Goal: Task Accomplishment & Management: Manage account settings

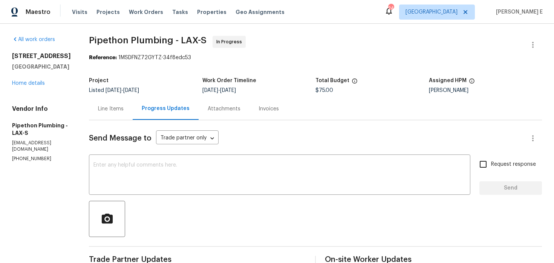
click at [316, 89] on div "[DATE] - [DATE]" at bounding box center [258, 90] width 113 height 5
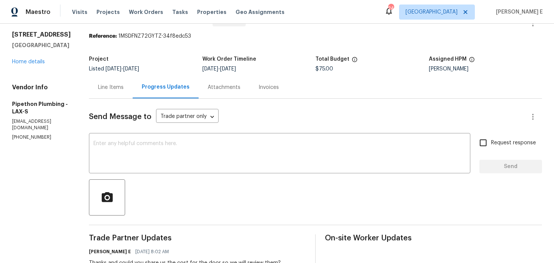
scroll to position [22, 0]
click at [340, 145] on textarea at bounding box center [279, 153] width 372 height 26
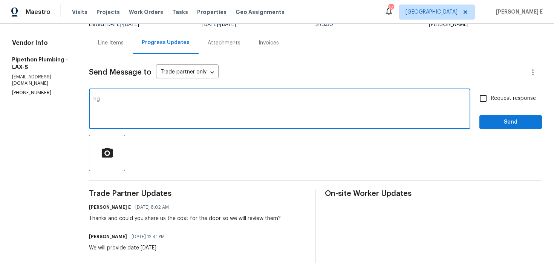
scroll to position [0, 0]
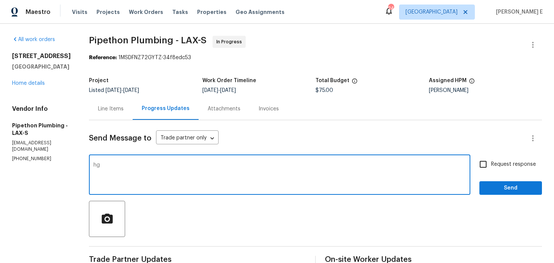
type textarea "hg"
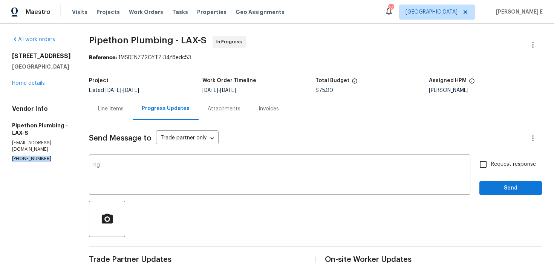
drag, startPoint x: 10, startPoint y: 145, endPoint x: 46, endPoint y: 145, distance: 35.4
click at [46, 145] on div "All work orders 5669 Lake Lindero Dr Agoura Hills, CA 91301 Home details Vendor…" at bounding box center [277, 255] width 554 height 462
copy p "(323) 328-6363"
click at [112, 110] on div "Line Items" at bounding box center [111, 109] width 26 height 8
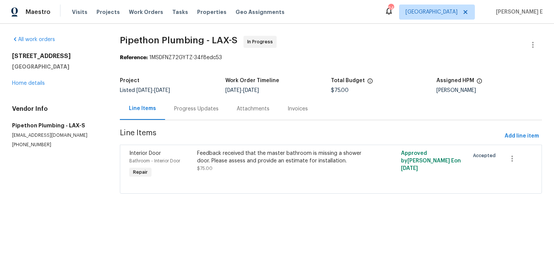
click at [215, 111] on div "Progress Updates" at bounding box center [196, 109] width 44 height 8
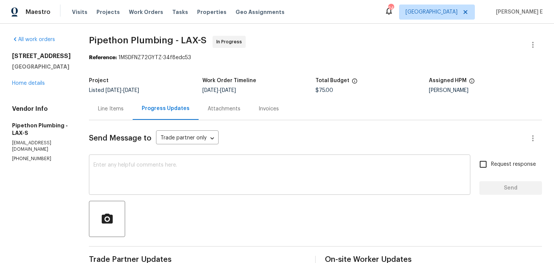
click at [162, 185] on textarea at bounding box center [279, 175] width 372 height 26
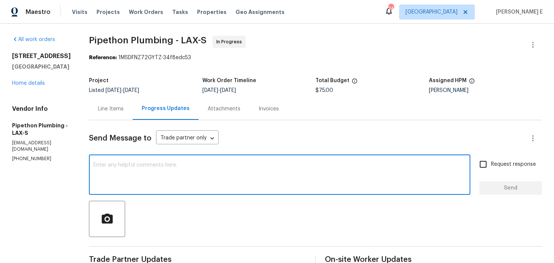
click at [124, 111] on div "Line Items" at bounding box center [111, 109] width 26 height 8
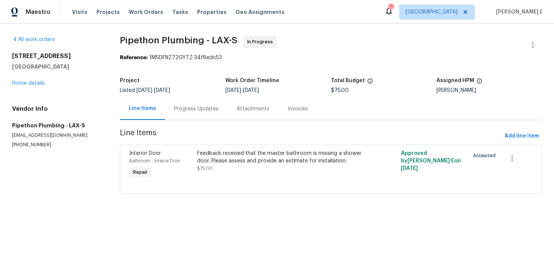
click at [187, 117] on div "Progress Updates" at bounding box center [196, 109] width 63 height 22
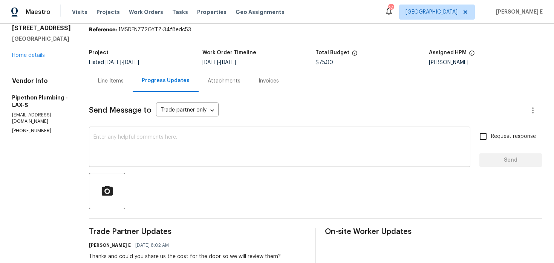
click at [184, 153] on textarea at bounding box center [279, 147] width 372 height 26
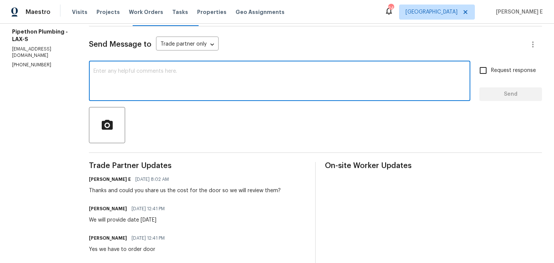
scroll to position [90, 0]
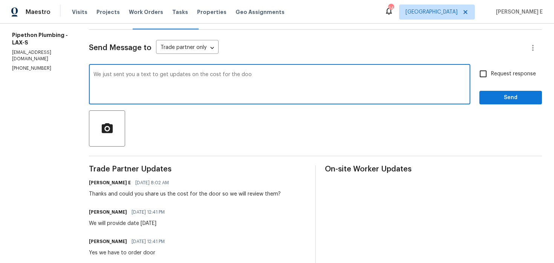
type textarea "We just sent you a text to get updates on the cost for the door"
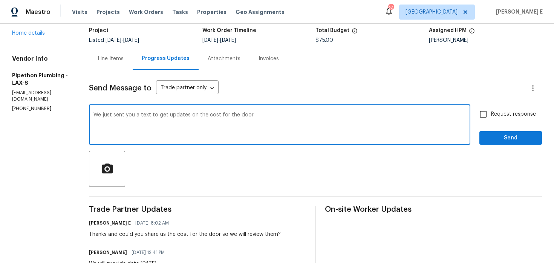
scroll to position [50, 0]
click at [116, 60] on div "Line Items" at bounding box center [111, 59] width 26 height 8
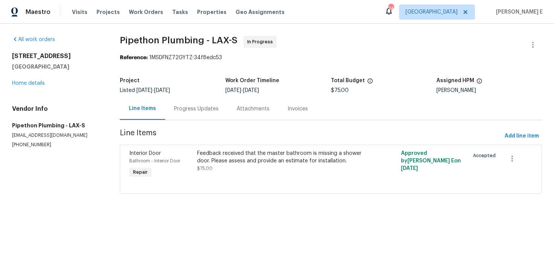
click at [170, 92] on span "[DATE]" at bounding box center [162, 90] width 16 height 5
click at [183, 113] on div "Progress Updates" at bounding box center [196, 109] width 63 height 22
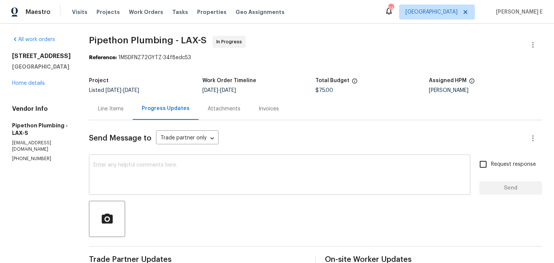
click at [188, 187] on textarea at bounding box center [279, 175] width 372 height 26
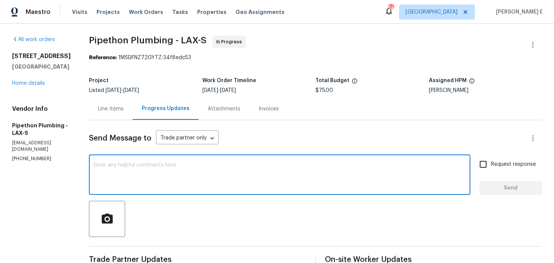
paste textarea "We just sent you a text to get updates on the cost for the door"
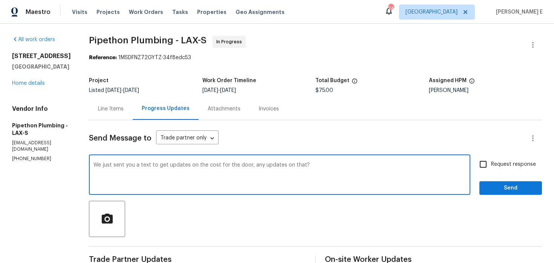
scroll to position [20, 0]
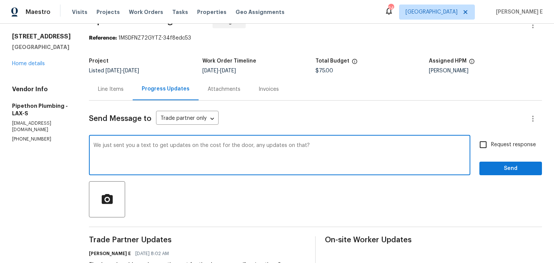
type textarea "We just sent you a text to get updates on the cost for the door, any updates on…"
click at [488, 149] on input "Request response" at bounding box center [483, 145] width 16 height 16
checkbox input "true"
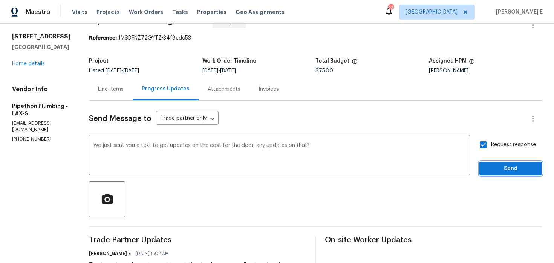
click at [492, 163] on button "Send" at bounding box center [510, 169] width 63 height 14
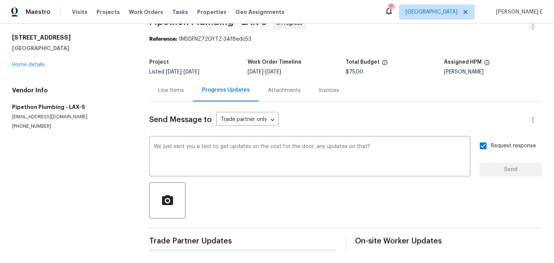
scroll to position [0, 0]
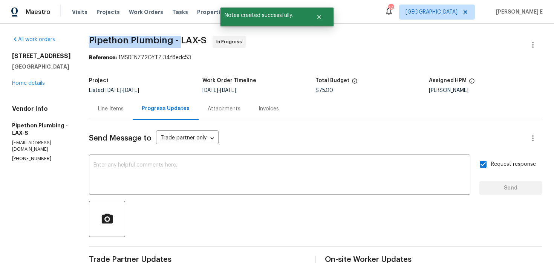
drag, startPoint x: 101, startPoint y: 41, endPoint x: 191, endPoint y: 43, distance: 90.0
click at [191, 43] on span "Pipethon Plumbing - LAX-S" at bounding box center [147, 40] width 117 height 9
copy span "Pipethon Plumbing -"
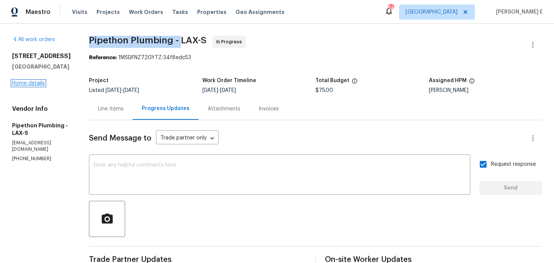
click at [38, 85] on link "Home details" at bounding box center [28, 83] width 33 height 5
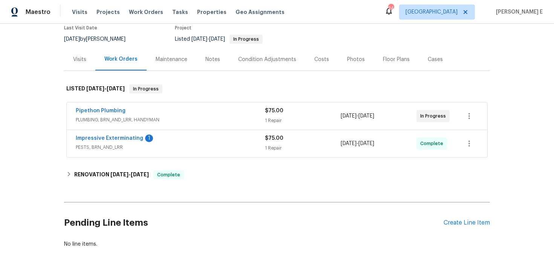
scroll to position [73, 0]
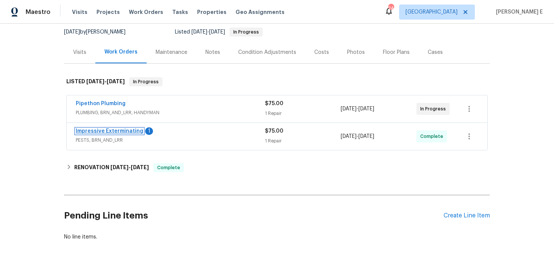
click at [120, 133] on link "Impressive Exterminating" at bounding box center [109, 130] width 67 height 5
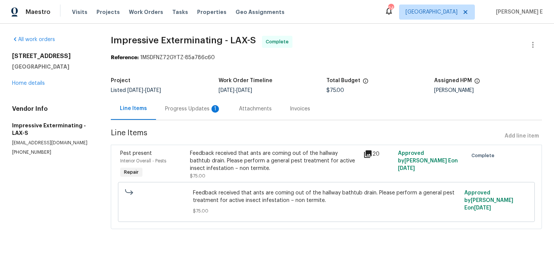
click at [192, 108] on div "Progress Updates 1" at bounding box center [193, 109] width 56 height 8
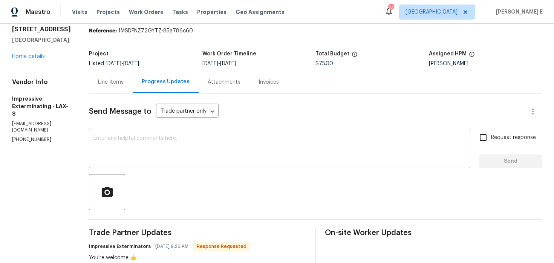
scroll to position [9, 0]
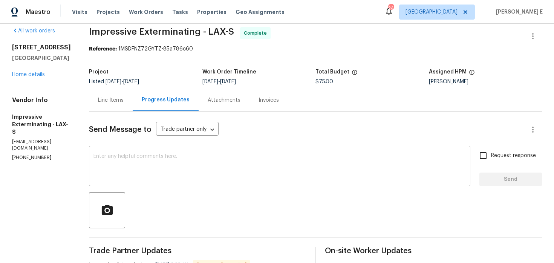
click at [181, 157] on textarea at bounding box center [279, 167] width 372 height 26
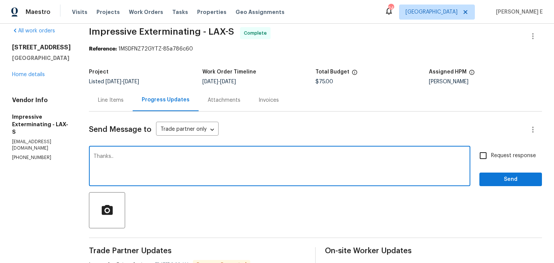
type textarea "Thanks.."
click at [512, 184] on button "Send" at bounding box center [510, 179] width 63 height 14
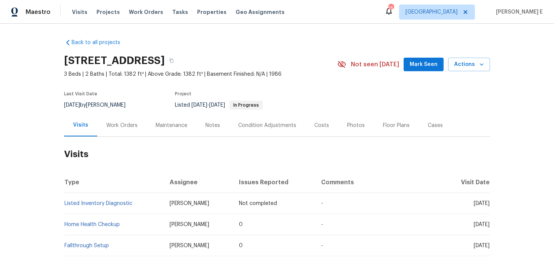
click at [120, 127] on div "Work Orders" at bounding box center [121, 126] width 31 height 8
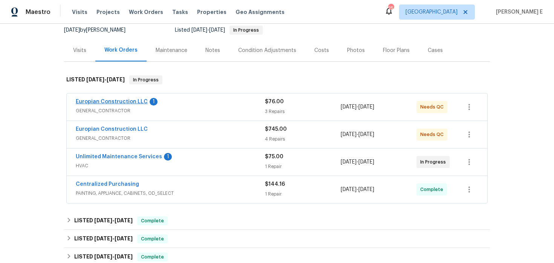
scroll to position [76, 0]
click at [120, 101] on link "Europian Construction LLC" at bounding box center [112, 100] width 72 height 5
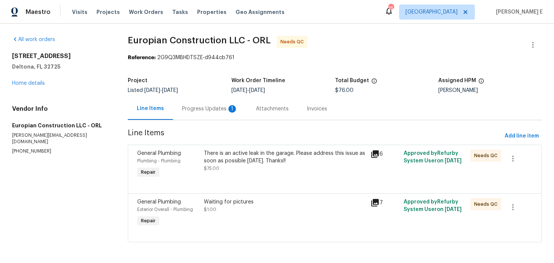
click at [209, 111] on div "Progress Updates 1" at bounding box center [210, 109] width 56 height 8
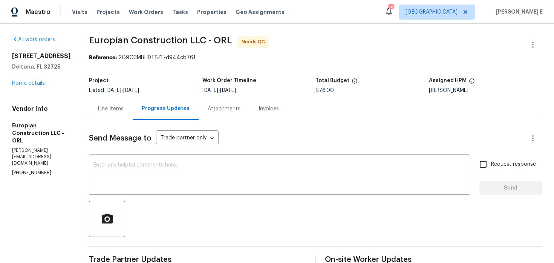
click at [119, 115] on div "Line Items" at bounding box center [111, 109] width 44 height 22
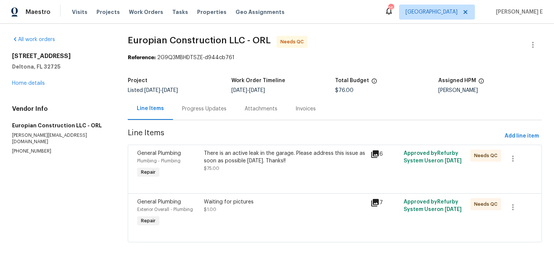
click at [214, 159] on div "There is an active leak in the garage. Please address this issue as soon as pos…" at bounding box center [285, 156] width 162 height 15
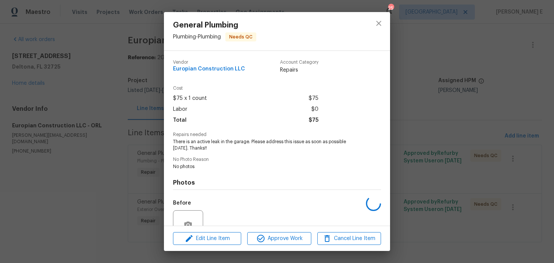
scroll to position [71, 0]
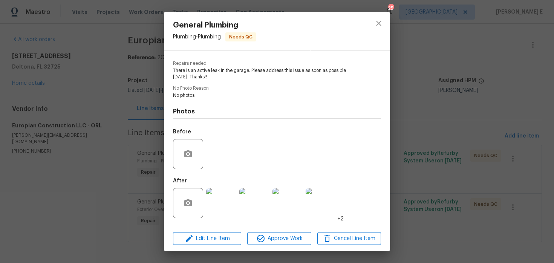
click at [222, 201] on img at bounding box center [221, 203] width 30 height 30
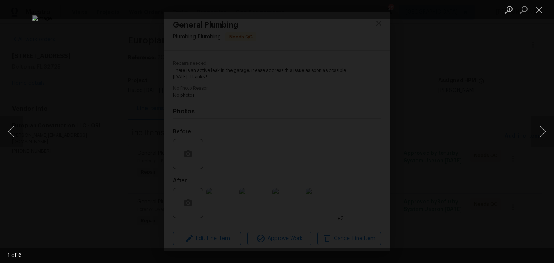
click at [483, 108] on div "Lightbox" at bounding box center [277, 131] width 554 height 263
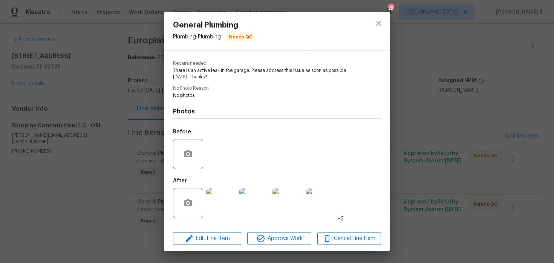
click at [423, 142] on div "General Plumbing Plumbing - Plumbing Needs QC Vendor Europian Construction LLC …" at bounding box center [277, 131] width 554 height 263
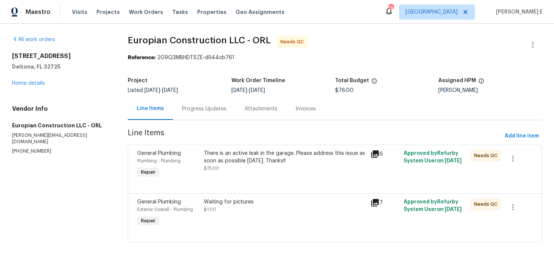
scroll to position [1, 0]
click at [270, 207] on div "Waiting for pictures $1.00" at bounding box center [285, 205] width 162 height 15
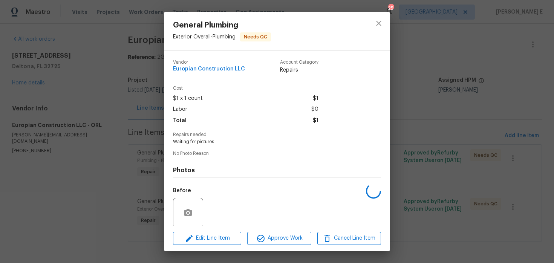
scroll to position [58, 0]
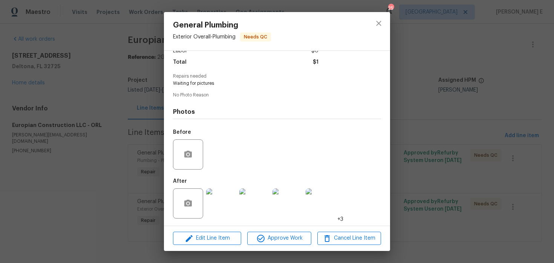
click at [234, 208] on img at bounding box center [221, 203] width 30 height 30
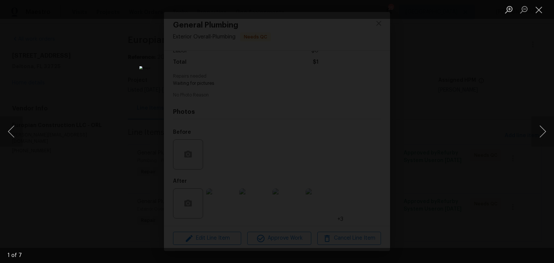
click at [466, 89] on div "Lightbox" at bounding box center [277, 131] width 554 height 263
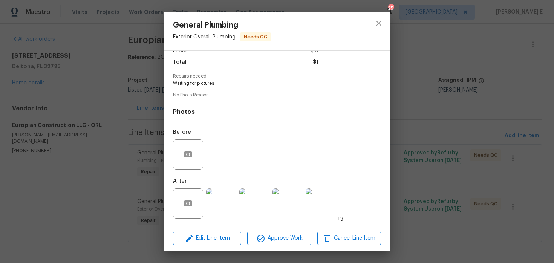
click at [466, 89] on div "General Plumbing Exterior Overall - Plumbing Needs QC Vendor Europian Construct…" at bounding box center [277, 131] width 554 height 263
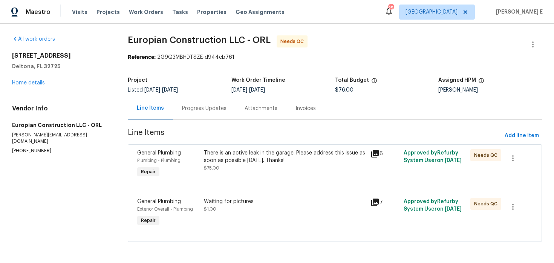
click at [211, 116] on div "Progress Updates" at bounding box center [204, 108] width 63 height 22
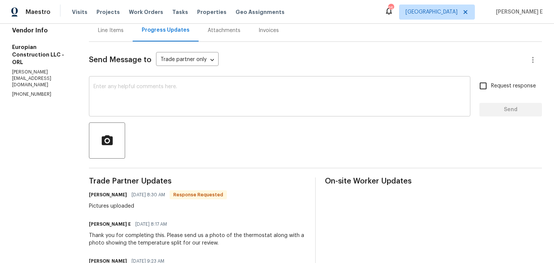
scroll to position [58, 0]
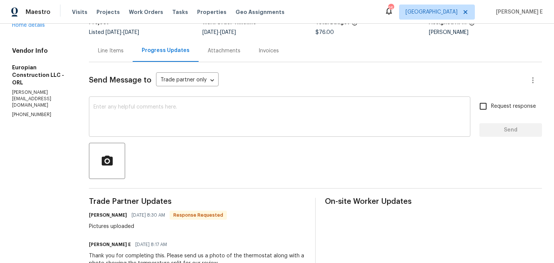
click at [237, 132] on div "x ​" at bounding box center [279, 117] width 381 height 38
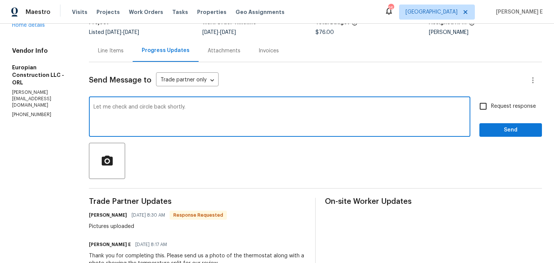
type textarea "Let me check and circle back shortly."
click at [489, 124] on button "Send" at bounding box center [510, 130] width 63 height 14
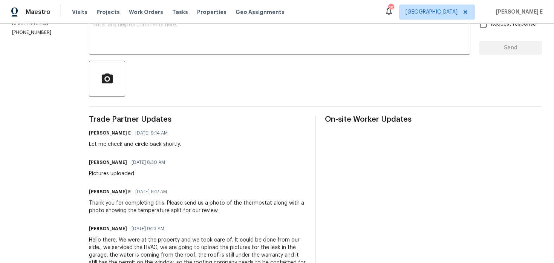
scroll to position [0, 0]
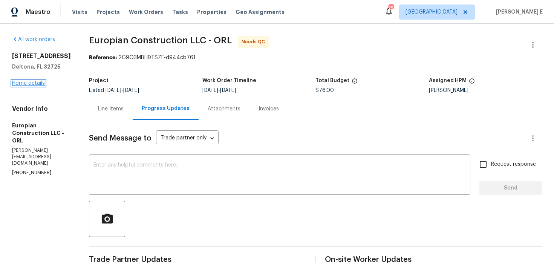
click at [25, 82] on link "Home details" at bounding box center [28, 83] width 33 height 5
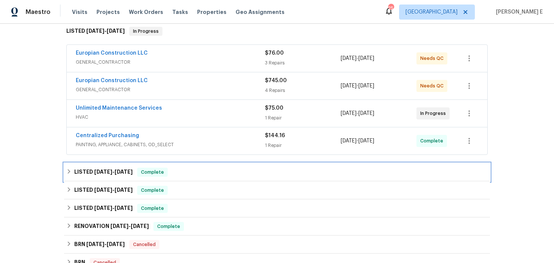
click at [110, 171] on span "7/30/25" at bounding box center [103, 171] width 18 height 5
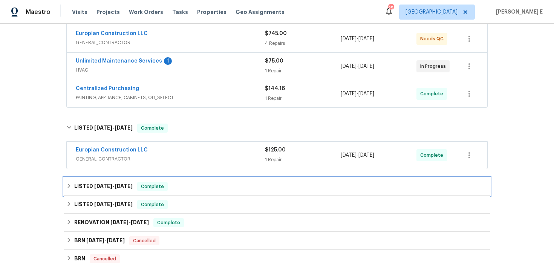
click at [112, 184] on span "6/3/25 - 6/6/25" at bounding box center [113, 185] width 38 height 5
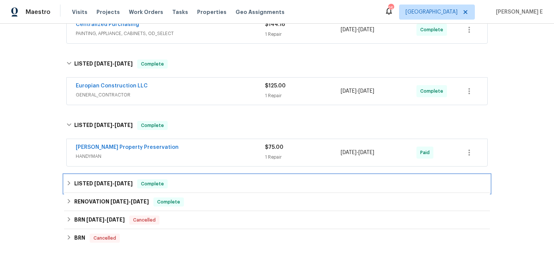
click at [111, 183] on span "2/14/25" at bounding box center [103, 183] width 18 height 5
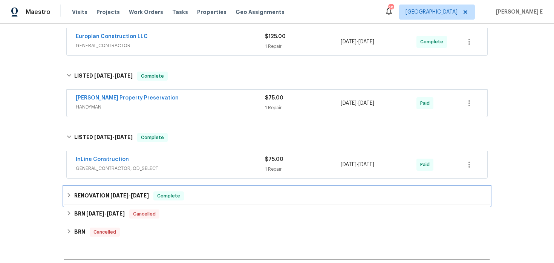
click at [105, 194] on h6 "RENOVATION 1/30/25 - 2/28/25" at bounding box center [111, 195] width 75 height 9
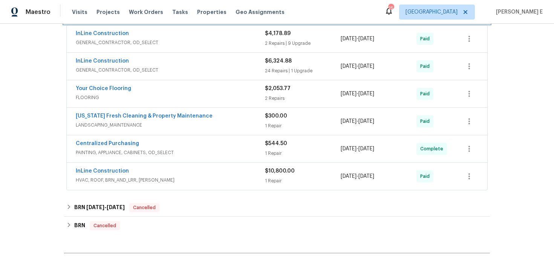
scroll to position [477, 0]
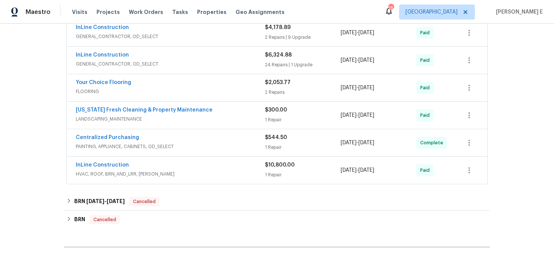
click at [165, 164] on div "InLine Construction" at bounding box center [170, 165] width 189 height 9
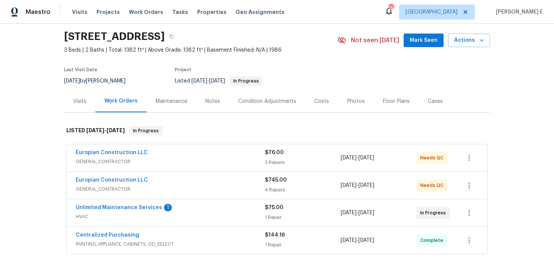
scroll to position [30, 0]
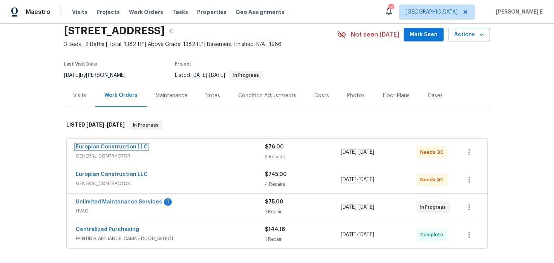
click at [127, 148] on link "Europian Construction LLC" at bounding box center [112, 146] width 72 height 5
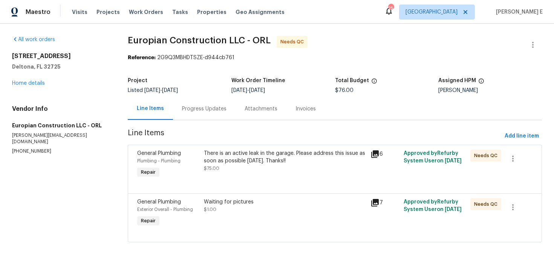
click at [198, 102] on div "Progress Updates" at bounding box center [204, 109] width 63 height 22
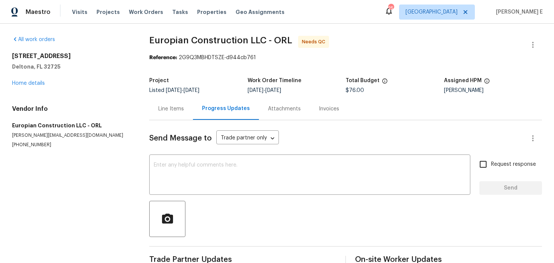
click at [198, 102] on div "Progress Updates" at bounding box center [226, 109] width 66 height 22
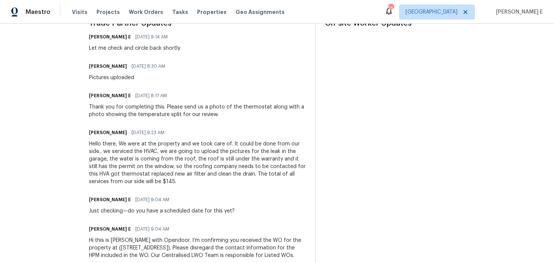
scroll to position [244, 0]
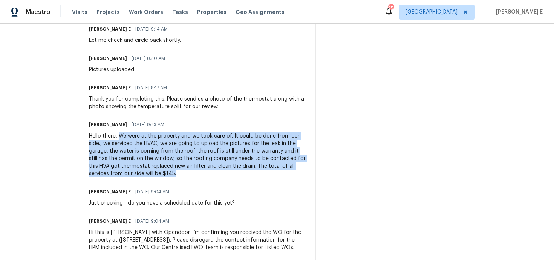
drag, startPoint x: 123, startPoint y: 137, endPoint x: 163, endPoint y: 175, distance: 55.7
click at [163, 175] on div "Hello there, We were at the property and we took care of. It could be done from…" at bounding box center [197, 154] width 217 height 45
copy div "We were at the property and we took care of. It could be done from our side., w…"
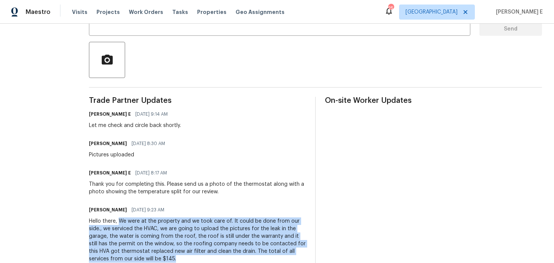
scroll to position [0, 0]
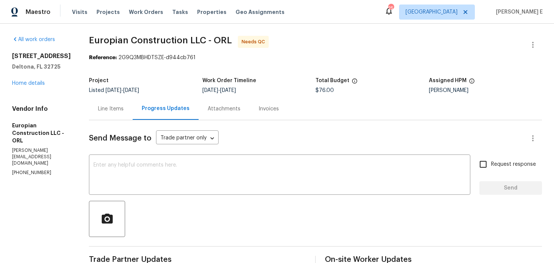
click at [40, 80] on div "832 Yellowbird Ave Deltona, FL 32725 Home details" at bounding box center [41, 69] width 59 height 35
click at [31, 85] on link "Home details" at bounding box center [28, 83] width 33 height 5
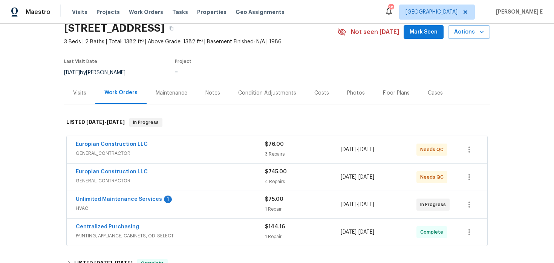
scroll to position [35, 0]
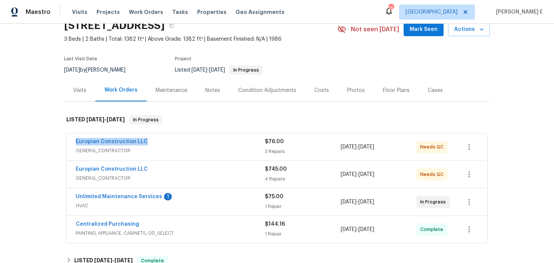
drag, startPoint x: 72, startPoint y: 143, endPoint x: 144, endPoint y: 143, distance: 71.5
click at [144, 143] on div "Europian Construction LLC GENERAL_CONTRACTOR $76.00 3 Repairs 8/10/2025 - 8/13/…" at bounding box center [277, 146] width 420 height 27
copy link "Europian Construction LLC"
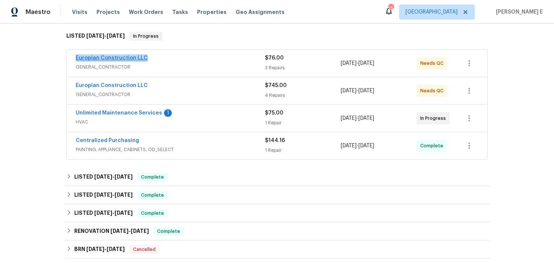
scroll to position [119, 0]
click at [139, 113] on link "Unlimited Maintenance Services" at bounding box center [119, 112] width 86 height 5
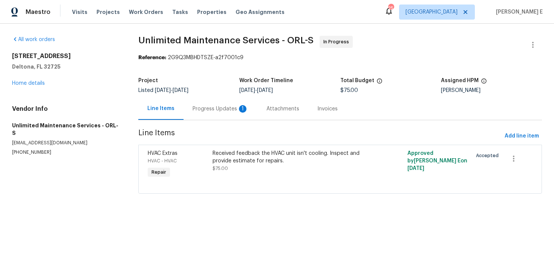
click at [204, 109] on div "Progress Updates 1" at bounding box center [220, 109] width 56 height 8
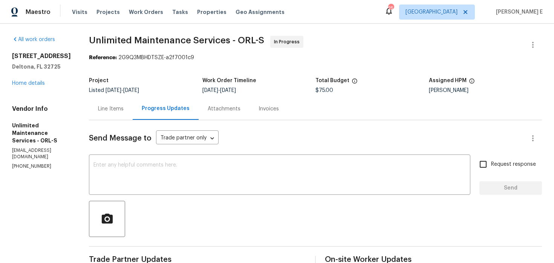
click at [111, 113] on div "Line Items" at bounding box center [111, 109] width 44 height 22
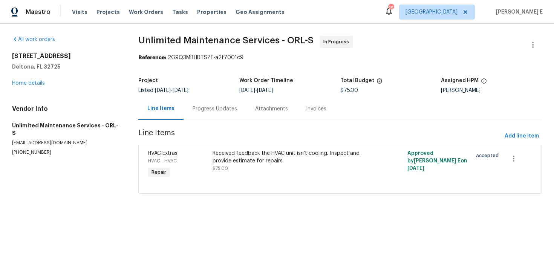
click at [230, 161] on div "Received feedback the HVAC unit isn't cooling. Inspect and provide estimate for…" at bounding box center [290, 156] width 157 height 15
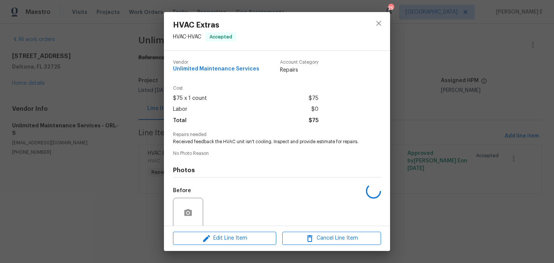
scroll to position [58, 0]
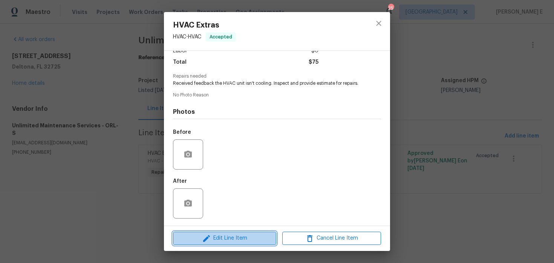
click at [212, 241] on span "Edit Line Item" at bounding box center [224, 237] width 99 height 9
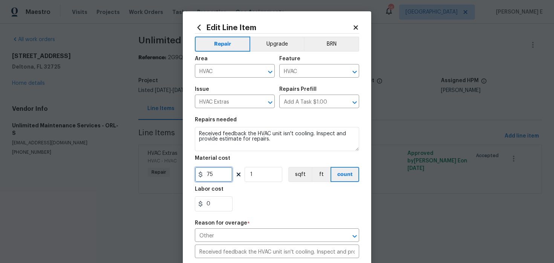
click at [209, 174] on input "75" at bounding box center [214, 174] width 38 height 15
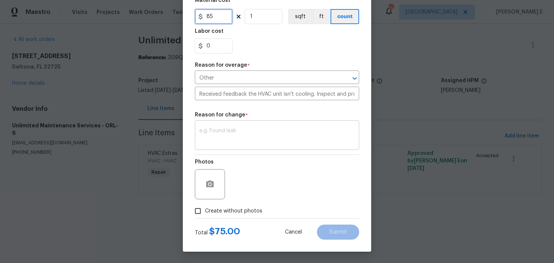
type input "85"
click at [240, 140] on textarea at bounding box center [276, 136] width 155 height 16
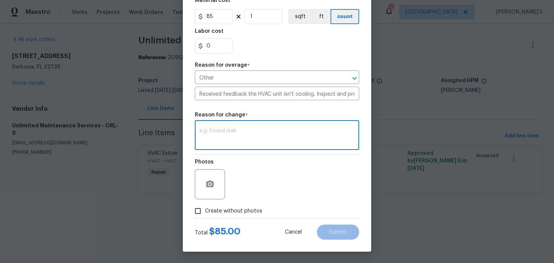
paste textarea "(KE) Updated per vendor's final cost."
type textarea "(KE) Updated per vendor's final cost."
click at [351, 226] on button "Submit" at bounding box center [338, 231] width 42 height 15
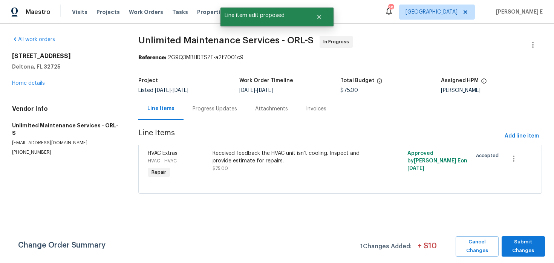
scroll to position [0, 0]
click at [540, 250] on span "Submit Changes" at bounding box center [523, 246] width 36 height 17
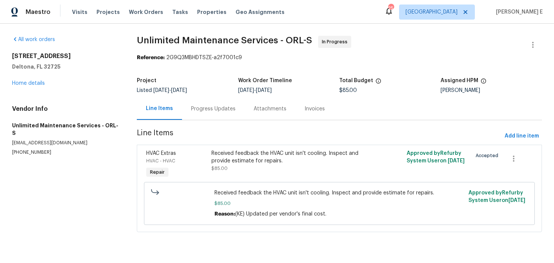
click at [192, 110] on div "Progress Updates" at bounding box center [213, 109] width 44 height 8
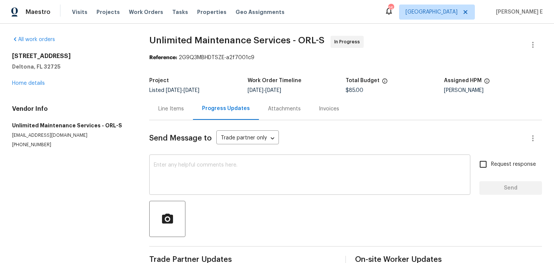
click at [189, 180] on textarea at bounding box center [310, 175] width 312 height 26
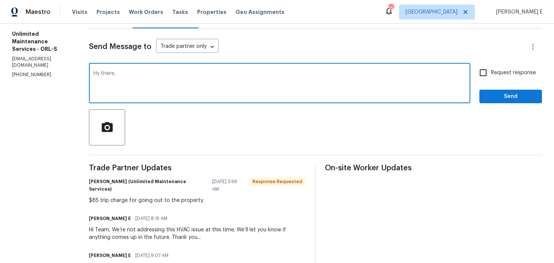
scroll to position [90, 0]
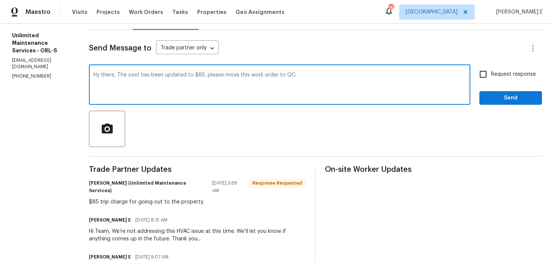
type textarea "Hy there, The cost has been updated to $85, please move this work order to QC."
click at [496, 75] on span "Request response" at bounding box center [513, 74] width 45 height 8
click at [491, 75] on input "Request response" at bounding box center [483, 74] width 16 height 16
checkbox input "true"
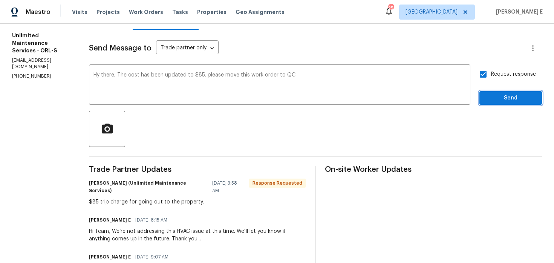
click at [496, 99] on span "Send" at bounding box center [510, 97] width 50 height 9
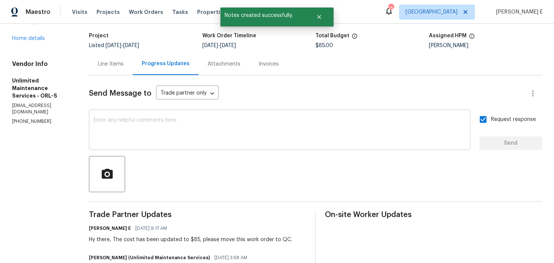
scroll to position [0, 0]
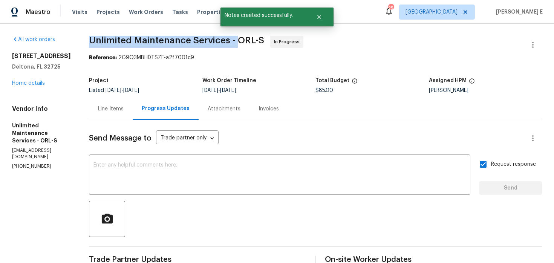
drag, startPoint x: 87, startPoint y: 38, endPoint x: 236, endPoint y: 37, distance: 149.5
click at [236, 37] on span "Unlimited Maintenance Services - ORL-S" at bounding box center [176, 40] width 175 height 9
copy span "Unlimited Maintenance Services -"
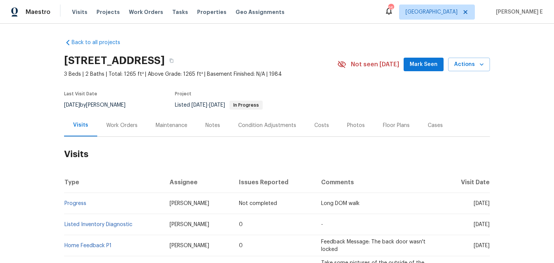
click at [107, 125] on div "Work Orders" at bounding box center [121, 126] width 31 height 8
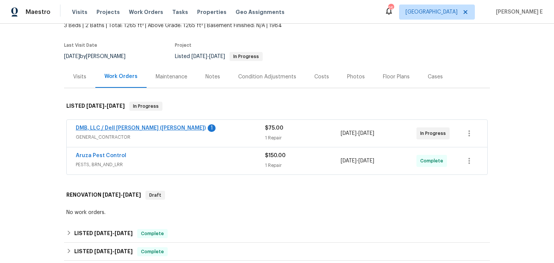
scroll to position [49, 0]
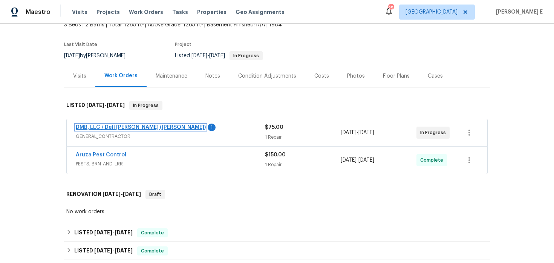
click at [139, 128] on link "DMB, LLC / Dell [PERSON_NAME] ([PERSON_NAME])" at bounding box center [141, 127] width 130 height 5
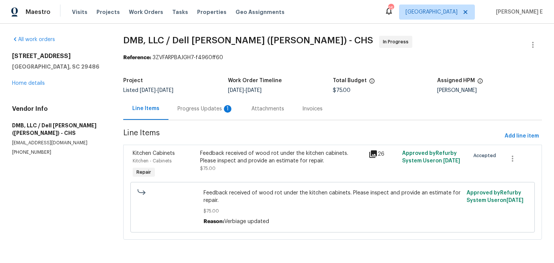
click at [200, 111] on div "Progress Updates 1" at bounding box center [205, 109] width 56 height 8
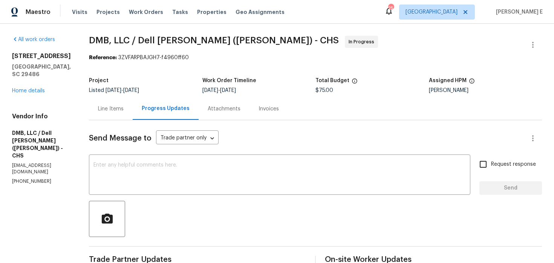
click at [108, 116] on div "Line Items" at bounding box center [111, 109] width 44 height 22
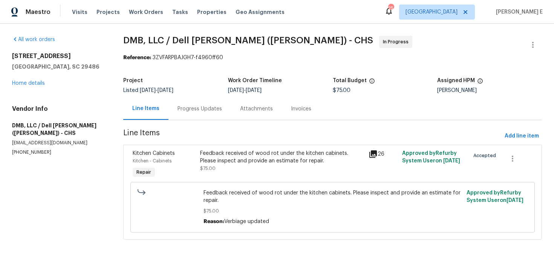
click at [273, 157] on div "Feedback received of wood rot under the kitchen cabinets. Please inspect and pr…" at bounding box center [282, 156] width 164 height 15
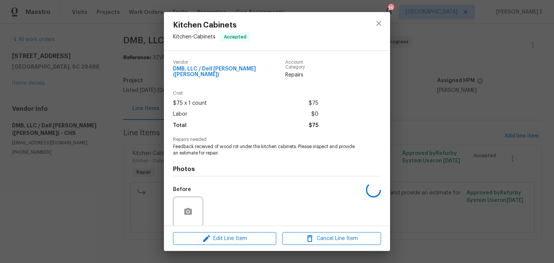
scroll to position [53, 0]
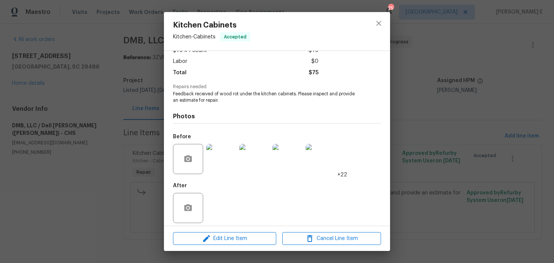
click at [209, 159] on img at bounding box center [221, 159] width 30 height 30
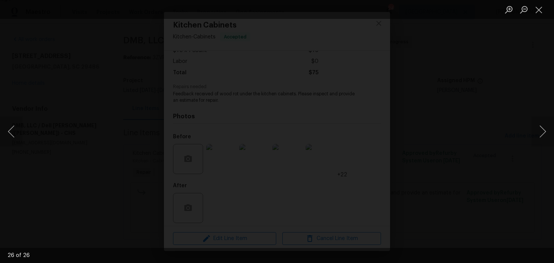
click at [526, 102] on div "Lightbox" at bounding box center [277, 131] width 554 height 263
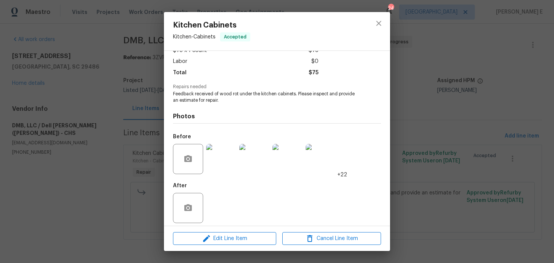
click at [526, 102] on div "Kitchen Cabinets Kitchen - Cabinets Accepted Vendor DMB, LLC / Dell Bryson (Hei…" at bounding box center [277, 131] width 554 height 263
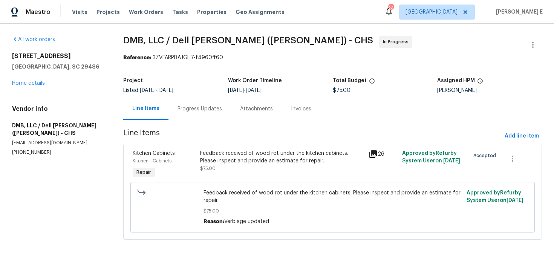
click at [208, 114] on div "Progress Updates" at bounding box center [199, 109] width 63 height 22
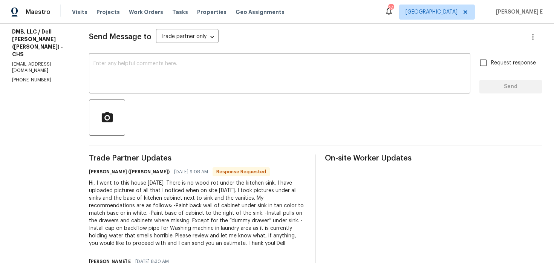
scroll to position [94, 0]
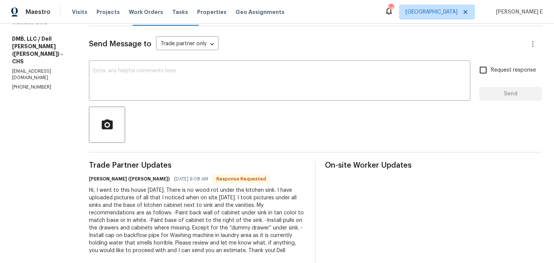
click at [268, 59] on div "Send Message to Trade partner only Trade partner only ​ x ​ Request response Se…" at bounding box center [315, 214] width 453 height 377
click at [244, 89] on textarea at bounding box center [279, 81] width 372 height 26
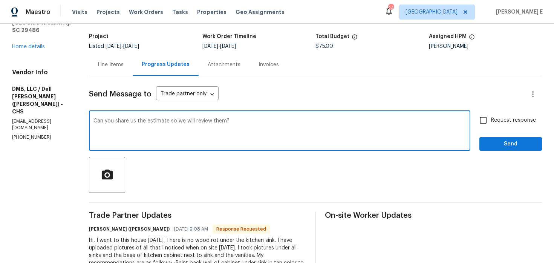
scroll to position [45, 0]
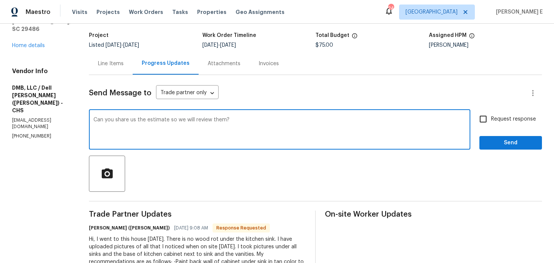
type textarea "Can you share us the estimate so we will review them?"
click at [497, 120] on span "Request response" at bounding box center [513, 119] width 45 height 8
click at [491, 120] on input "Request response" at bounding box center [483, 119] width 16 height 16
checkbox input "true"
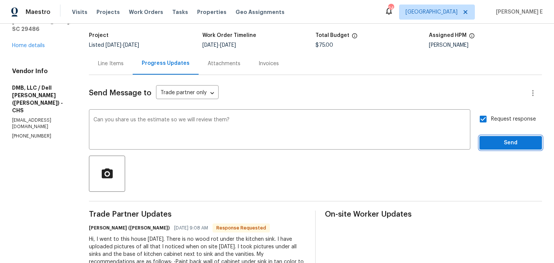
click at [490, 148] on button "Send" at bounding box center [510, 143] width 63 height 14
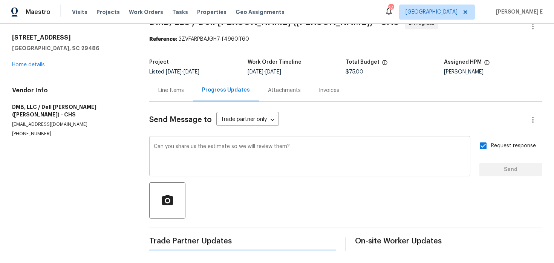
scroll to position [0, 0]
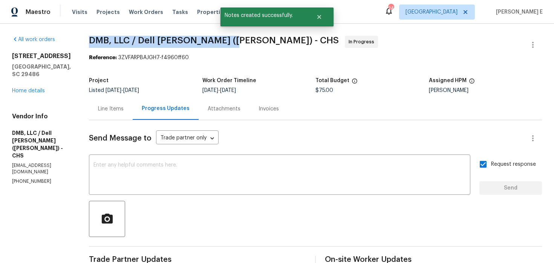
drag, startPoint x: 79, startPoint y: 41, endPoint x: 215, endPoint y: 42, distance: 136.3
copy span "DMB, LLC / Dell Bryson (Heise) -"
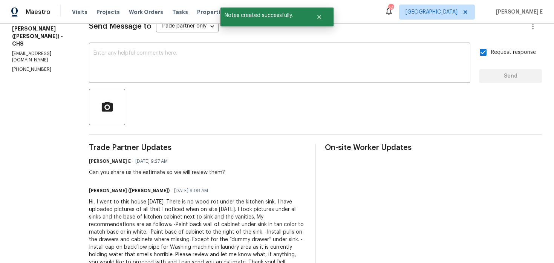
scroll to position [129, 0]
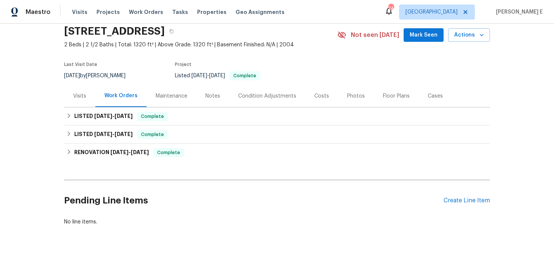
scroll to position [43, 0]
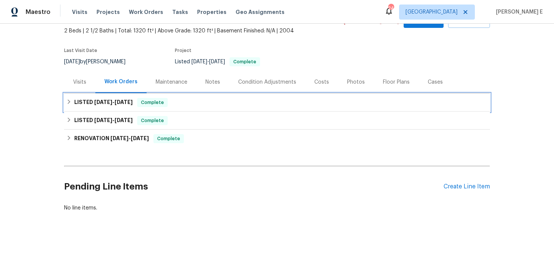
click at [108, 105] on h6 "LISTED 8/1/25 - 8/6/25" at bounding box center [103, 102] width 58 height 9
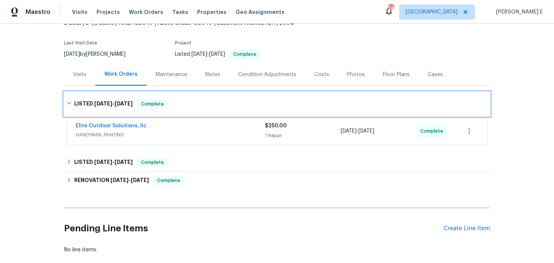
scroll to position [51, 0]
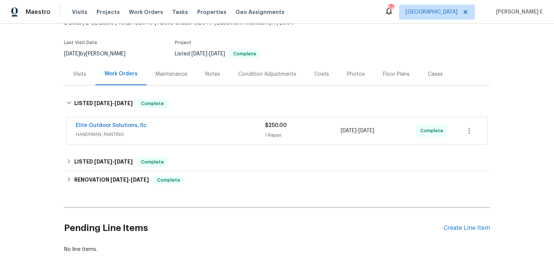
click at [194, 123] on div "Elite Outdoor Solutions, llc" at bounding box center [170, 126] width 189 height 9
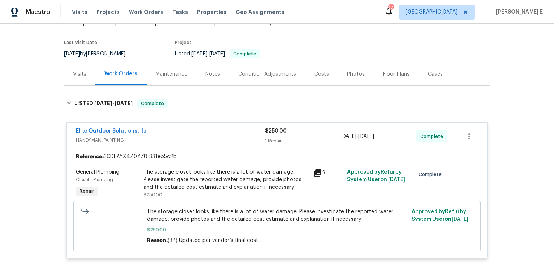
click at [185, 136] on span "HANDYMAN, PAINTING" at bounding box center [170, 140] width 189 height 8
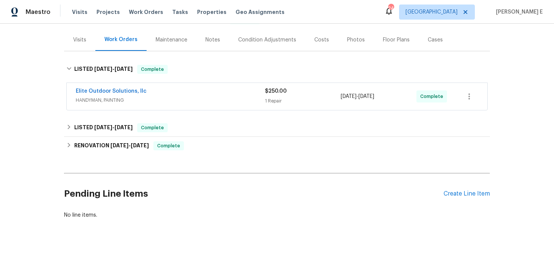
scroll to position [93, 0]
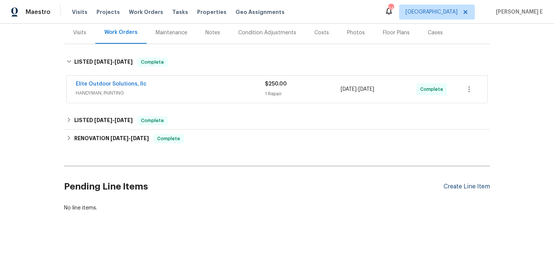
click at [471, 187] on div "Create Line Item" at bounding box center [466, 186] width 46 height 7
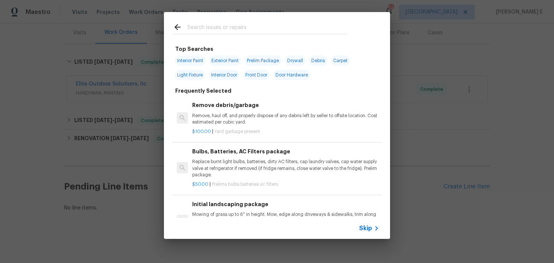
click at [363, 229] on span "Skip" at bounding box center [365, 228] width 13 height 8
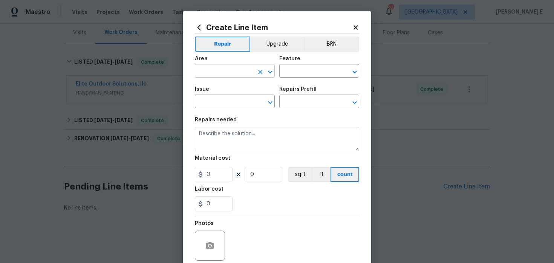
click at [213, 77] on input "text" at bounding box center [224, 72] width 59 height 12
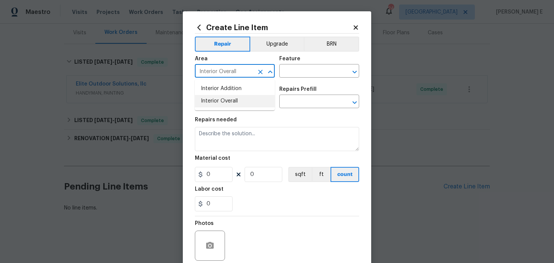
type input "Interior Overall"
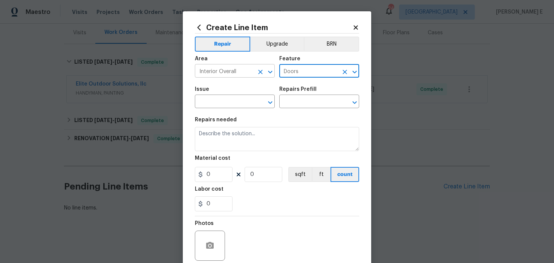
type input "Doors"
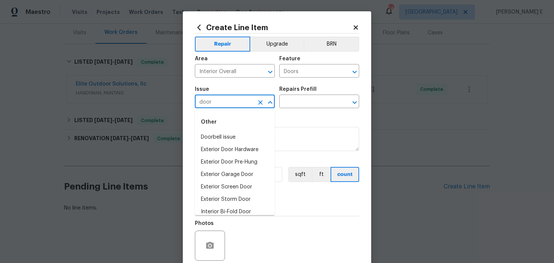
type input "door"
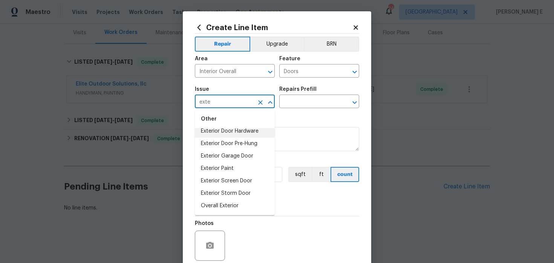
click at [246, 130] on li "Exterior Door Hardware" at bounding box center [235, 131] width 80 height 12
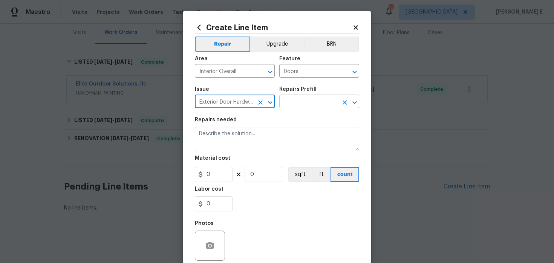
type input "Exterior Door Hardware"
click at [306, 105] on input "text" at bounding box center [308, 102] width 59 height 12
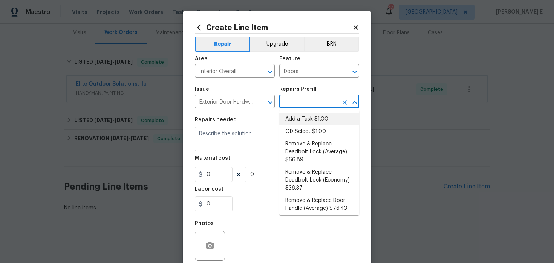
click at [298, 120] on li "Add a Task $1.00" at bounding box center [319, 119] width 80 height 12
type input "Interior Door"
type input "Add a Task $1.00"
type textarea "HPM to detail"
type input "1"
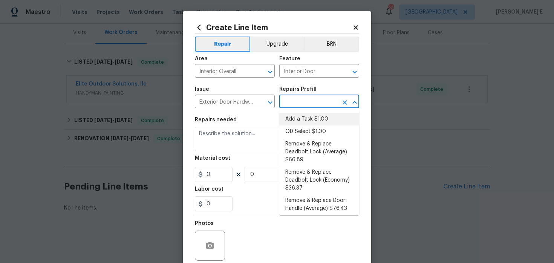
type input "1"
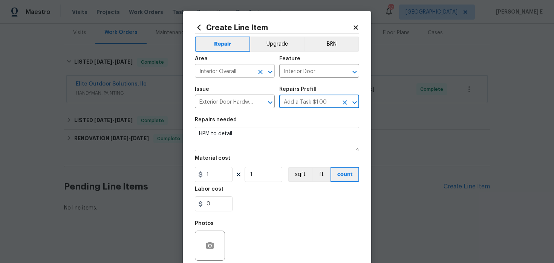
click at [262, 72] on icon "Clear" at bounding box center [260, 72] width 8 height 8
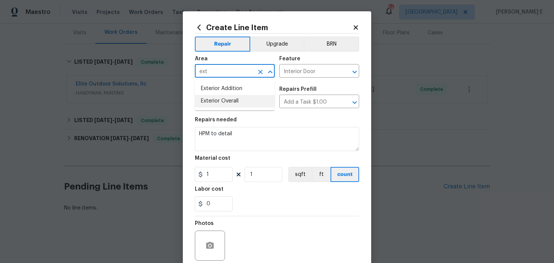
click at [240, 102] on li "Exterior Overall" at bounding box center [235, 101] width 80 height 12
click at [344, 72] on icon "Clear" at bounding box center [344, 72] width 5 height 5
type input "Exterior Overall"
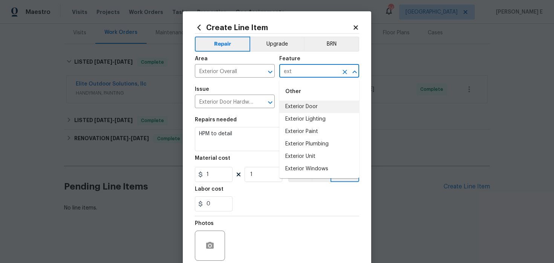
click at [320, 109] on li "Exterior Door" at bounding box center [319, 107] width 80 height 12
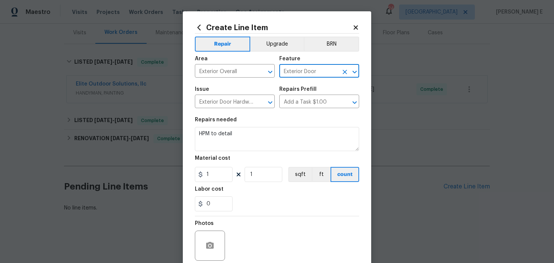
type input "Exterior Door"
click at [207, 140] on textarea "HPM to detail" at bounding box center [277, 139] width 164 height 24
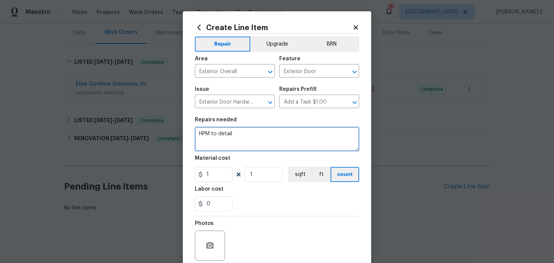
click at [207, 140] on textarea "HPM to detail" at bounding box center [277, 139] width 164 height 24
paste textarea "repair gate latch so it closes and locks as intended, adjust utility closet doo…"
type textarea "repair gate latch so it closes and locks as intended, adjust utility closet doo…"
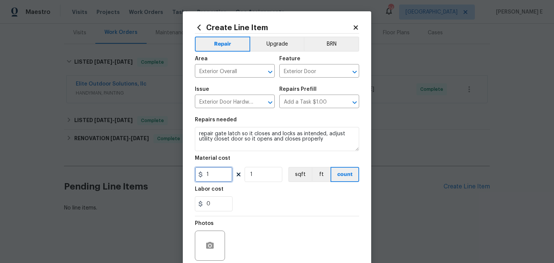
drag, startPoint x: 214, startPoint y: 174, endPoint x: 189, endPoint y: 176, distance: 25.3
click at [189, 176] on div "Create Line Item Repair Upgrade BRN Area Exterior Overall ​ Feature Exterior Do…" at bounding box center [277, 162] width 188 height 302
type input "75"
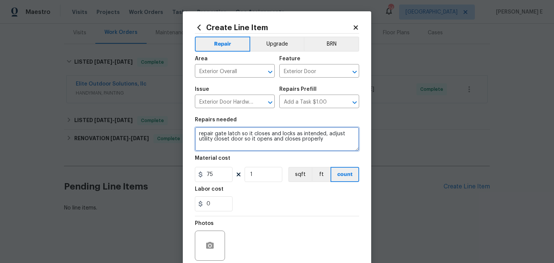
click at [201, 134] on textarea "repair gate latch so it closes and locks as intended, adjust utility closet doo…" at bounding box center [277, 139] width 164 height 24
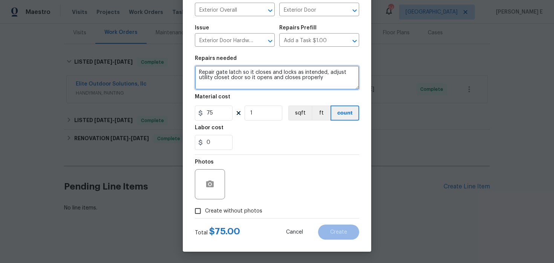
type textarea "Repair gate latch so it closes and locks as intended, adjust utility closet doo…"
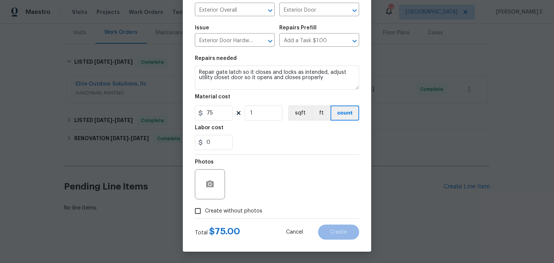
click at [201, 209] on input "Create without photos" at bounding box center [198, 211] width 14 height 14
checkbox input "true"
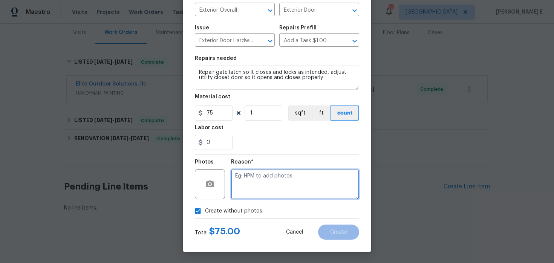
click at [252, 187] on textarea at bounding box center [295, 184] width 128 height 30
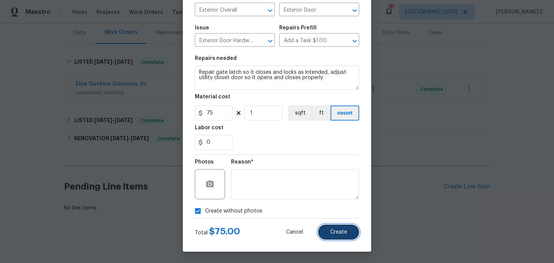
click at [336, 229] on span "Create" at bounding box center [338, 232] width 17 height 6
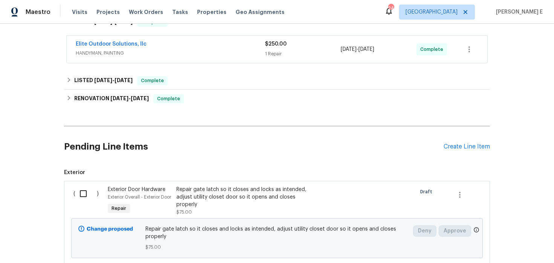
scroll to position [194, 0]
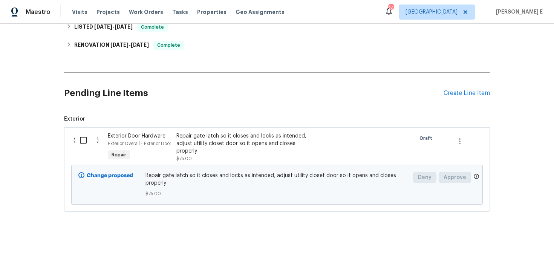
click at [78, 132] on input "checkbox" at bounding box center [85, 140] width 21 height 16
checkbox input "true"
click at [511, 252] on div "Cancel (1) Item Create Work Order" at bounding box center [277, 244] width 554 height 38
click at [517, 247] on span "Create Work Order" at bounding box center [510, 243] width 50 height 9
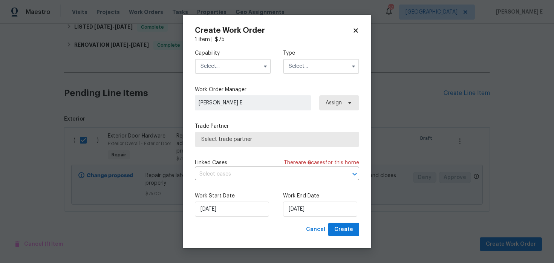
click at [223, 67] on input "text" at bounding box center [233, 66] width 76 height 15
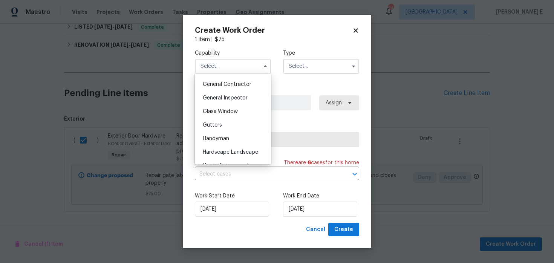
scroll to position [359, 0]
click at [232, 142] on div "Handyman" at bounding box center [233, 138] width 72 height 14
type input "Handyman"
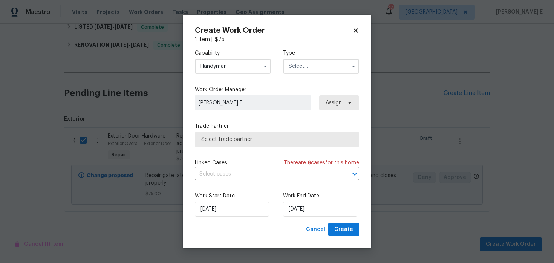
click at [301, 72] on input "text" at bounding box center [321, 66] width 76 height 15
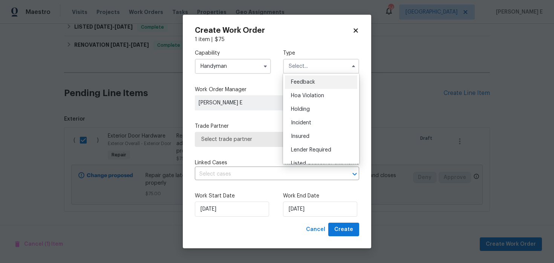
click at [299, 77] on div "Feedback" at bounding box center [321, 82] width 72 height 14
type input "Feedback"
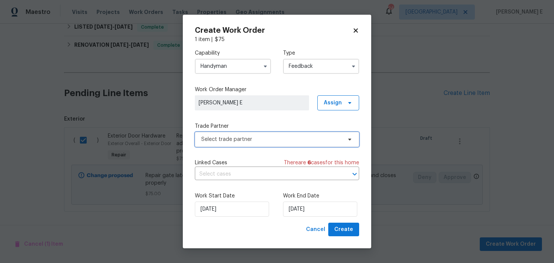
click at [233, 145] on span "Select trade partner" at bounding box center [277, 139] width 164 height 15
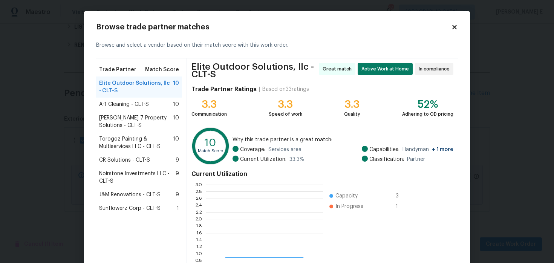
scroll to position [105, 117]
click at [120, 203] on div "Sunflowerz Corp - CLT-S 1" at bounding box center [139, 208] width 86 height 14
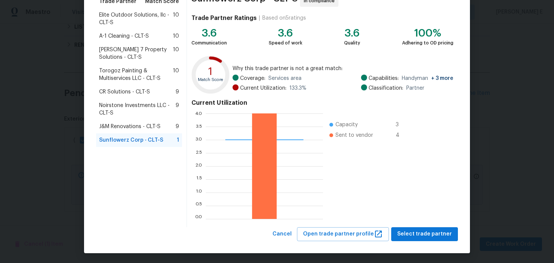
scroll to position [69, 0]
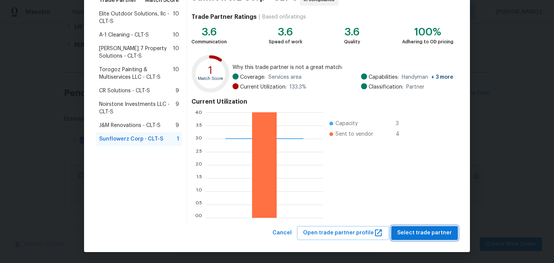
click at [445, 233] on span "Select trade partner" at bounding box center [424, 232] width 55 height 9
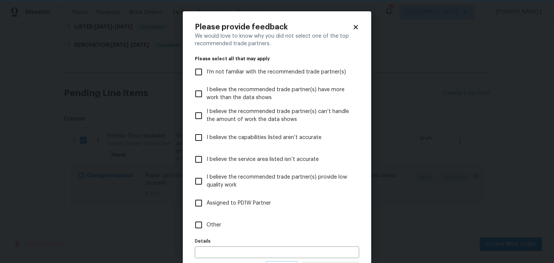
scroll to position [0, 0]
click at [287, 220] on label "Other" at bounding box center [272, 225] width 162 height 22
click at [206, 220] on input "Other" at bounding box center [199, 225] width 16 height 16
checkbox input "true"
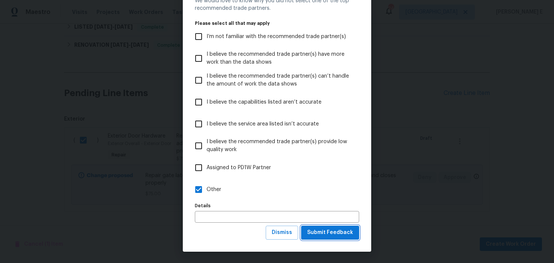
click at [317, 236] on span "Submit Feedback" at bounding box center [330, 232] width 46 height 9
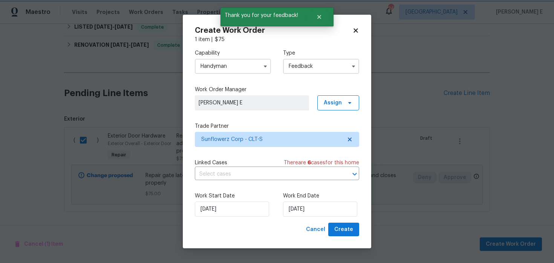
scroll to position [0, 0]
click at [309, 208] on input "13/08/2025" at bounding box center [320, 208] width 74 height 15
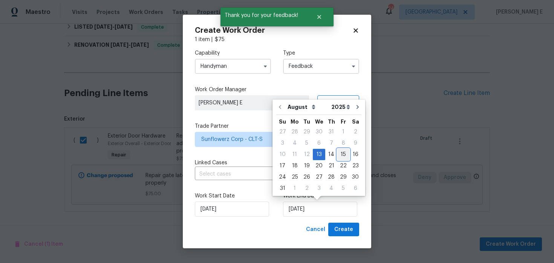
click at [337, 154] on div "15" at bounding box center [343, 154] width 12 height 11
type input "15/08/2025"
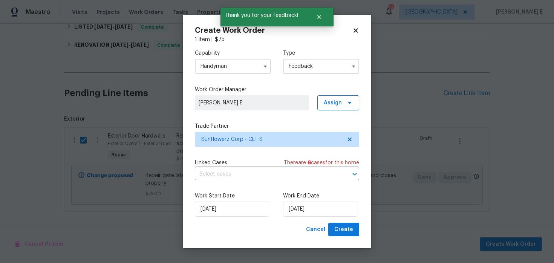
click at [345, 218] on div "Work Start Date 13/08/2025 Work End Date 15/08/2025" at bounding box center [277, 204] width 164 height 37
click at [336, 230] on span "Create" at bounding box center [343, 229] width 19 height 9
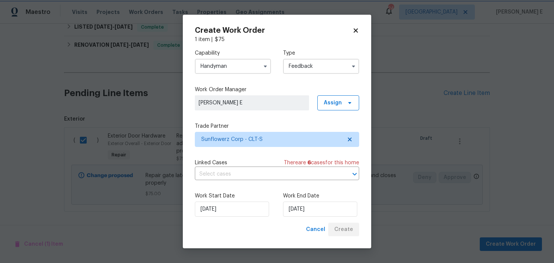
checkbox input "false"
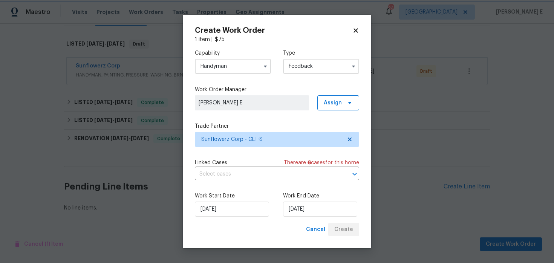
scroll to position [111, 0]
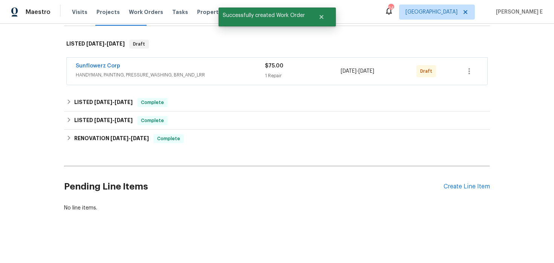
click at [112, 63] on span "Sunflowerz Corp" at bounding box center [98, 66] width 44 height 8
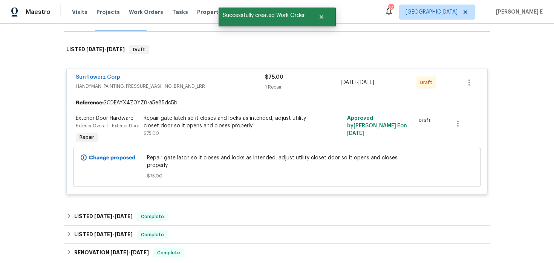
scroll to position [110, 0]
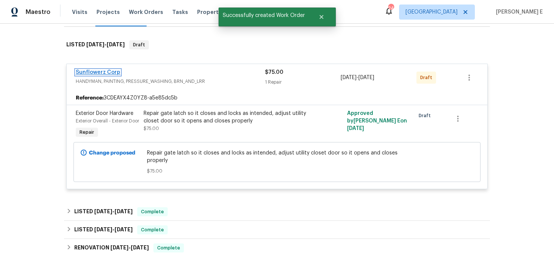
click at [101, 72] on link "Sunflowerz Corp" at bounding box center [98, 72] width 44 height 5
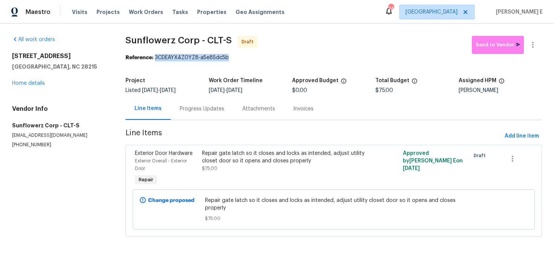
drag, startPoint x: 157, startPoint y: 58, endPoint x: 230, endPoint y: 60, distance: 72.7
click at [230, 60] on div "Reference: 3CDEAYX4Z0YZ8-a5e85dc5b" at bounding box center [333, 58] width 416 height 8
copy div "3CDEAYX4Z0YZ8-a5e85dc5b"
click at [205, 118] on div "Progress Updates" at bounding box center [202, 109] width 63 height 22
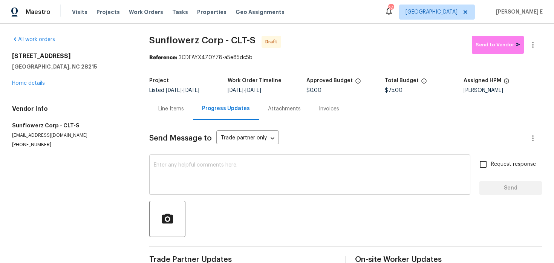
click at [203, 166] on textarea at bounding box center [310, 175] width 312 height 26
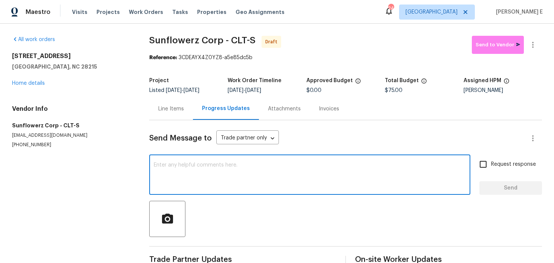
paste textarea "Hi this is Keerthana with Opendoor. I’m confirming you received the WO for the …"
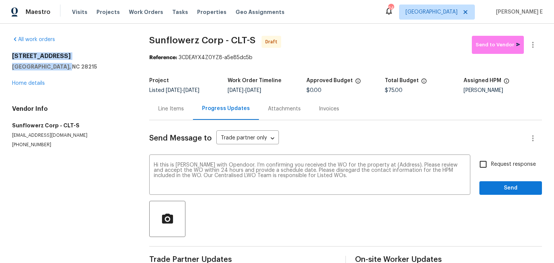
drag, startPoint x: 11, startPoint y: 55, endPoint x: 75, endPoint y: 67, distance: 64.8
click at [75, 67] on div "All work orders 5163 Ficus Tree Ln Charlotte, NC 28215 Home details Vendor Info…" at bounding box center [277, 152] width 554 height 256
copy div "5163 Ficus Tree Ln Charlotte, NC 28215"
click at [391, 169] on textarea "Hi this is Keerthana with Opendoor. I’m confirming you received the WO for the …" at bounding box center [310, 175] width 312 height 26
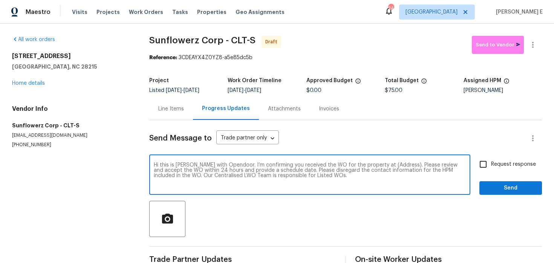
click at [393, 164] on textarea "Hi this is Keerthana with Opendoor. I’m confirming you received the WO for the …" at bounding box center [310, 175] width 312 height 26
paste textarea "5163 Ficus Tree Ln Charlotte, NC 28215"
type textarea "Hi this is [PERSON_NAME] with Opendoor. I’m confirming you received the WO for …"
click at [496, 164] on span "Request response" at bounding box center [513, 164] width 45 height 8
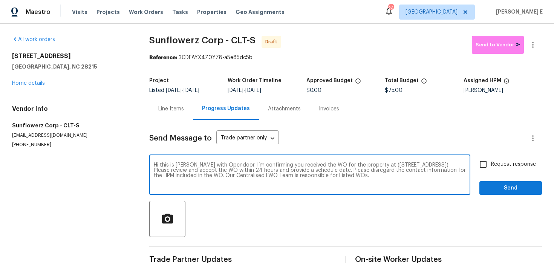
click at [491, 164] on input "Request response" at bounding box center [483, 164] width 16 height 16
checkbox input "true"
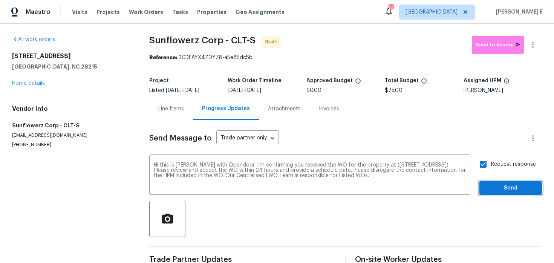
click at [516, 188] on span "Send" at bounding box center [510, 187] width 50 height 9
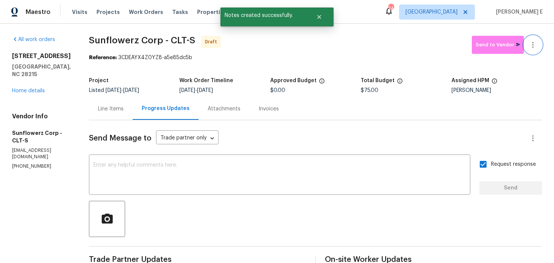
click at [533, 47] on icon "button" at bounding box center [532, 44] width 9 height 9
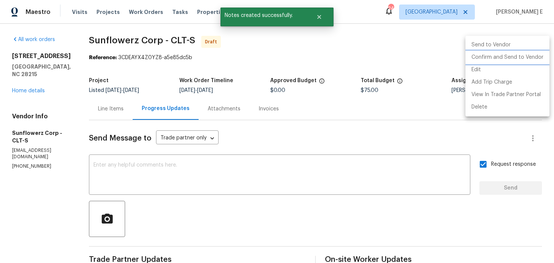
click at [516, 58] on li "Confirm and Send to Vendor" at bounding box center [507, 57] width 84 height 12
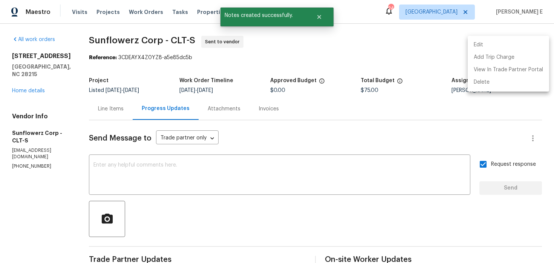
click at [313, 87] on div at bounding box center [277, 131] width 554 height 263
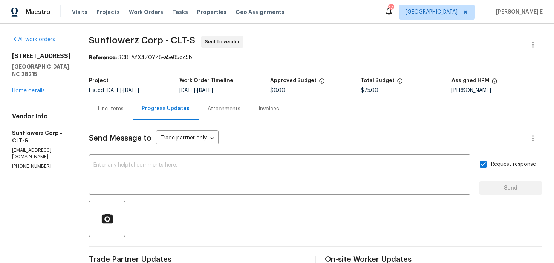
click at [108, 55] on b "Reference:" at bounding box center [103, 57] width 28 height 5
drag, startPoint x: 90, startPoint y: 40, endPoint x: 159, endPoint y: 41, distance: 68.5
click at [159, 41] on span "Sunflowerz Corp - CLT-S" at bounding box center [142, 40] width 106 height 9
copy span "Sunflowerz Corp"
click at [112, 105] on div "Line Items" at bounding box center [111, 109] width 26 height 8
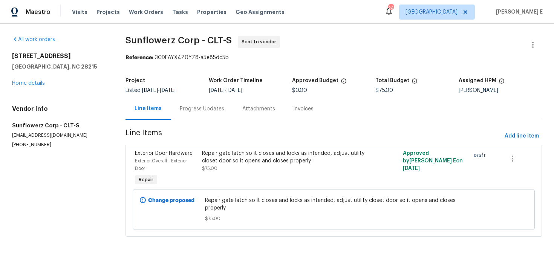
click at [346, 165] on div "Repair gate latch so it closes and locks as intended, adjust utility closet doo…" at bounding box center [283, 160] width 163 height 23
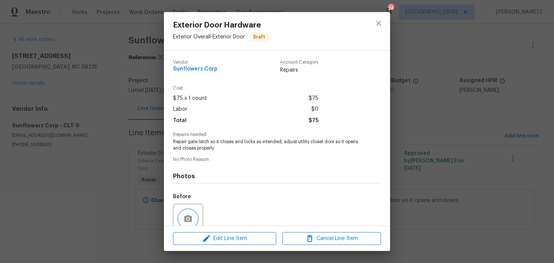
click at [190, 217] on icon "button" at bounding box center [188, 218] width 8 height 7
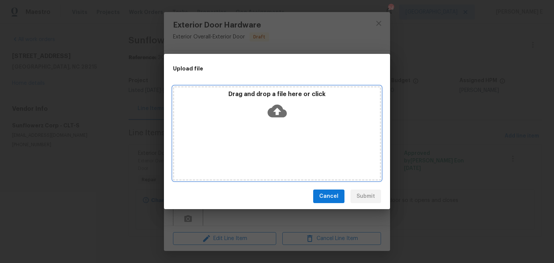
click at [279, 109] on icon at bounding box center [276, 111] width 19 height 13
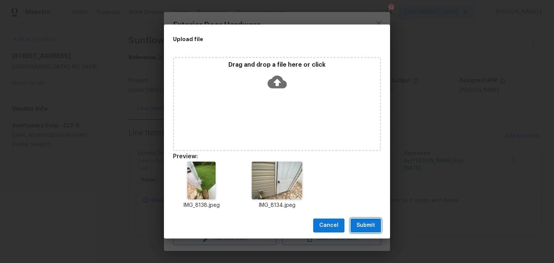
click at [362, 227] on span "Submit" at bounding box center [365, 225] width 18 height 9
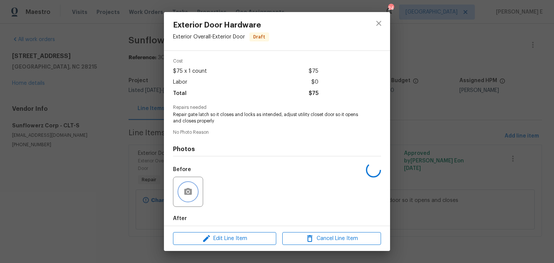
scroll to position [65, 0]
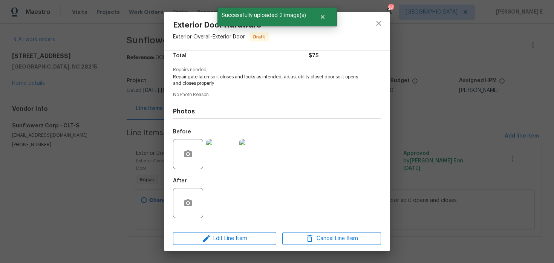
click at [441, 110] on div "Exterior Door Hardware Exterior Overall - Exterior Door Draft Vendor Sunflowerz…" at bounding box center [277, 131] width 554 height 263
